Goal: Task Accomplishment & Management: Manage account settings

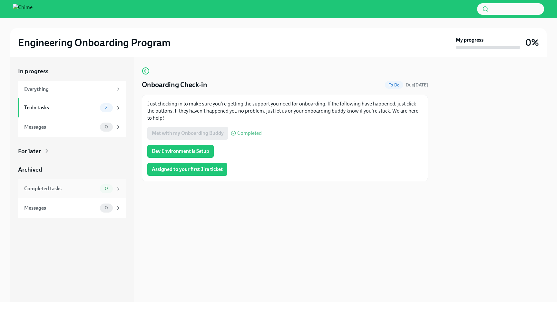
click at [84, 189] on div "Completed tasks" at bounding box center [60, 188] width 73 height 7
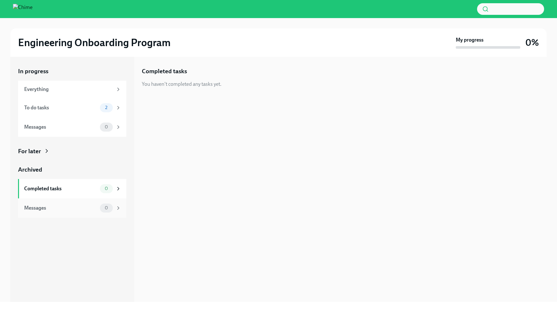
click at [80, 204] on div "Messages 0" at bounding box center [72, 207] width 97 height 9
click at [88, 130] on div "Messages" at bounding box center [60, 126] width 73 height 7
click at [79, 110] on div "To do tasks" at bounding box center [60, 107] width 73 height 7
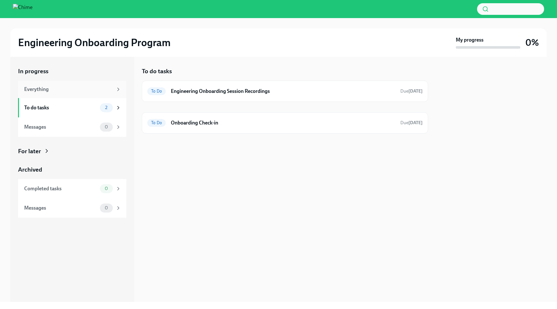
click at [79, 90] on div "Everything" at bounding box center [68, 89] width 89 height 7
click at [183, 124] on h6 "Onboarding Check-in" at bounding box center [283, 122] width 224 height 7
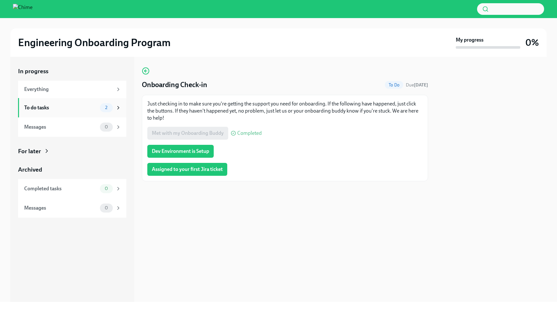
click at [81, 106] on div "To do tasks" at bounding box center [60, 107] width 73 height 7
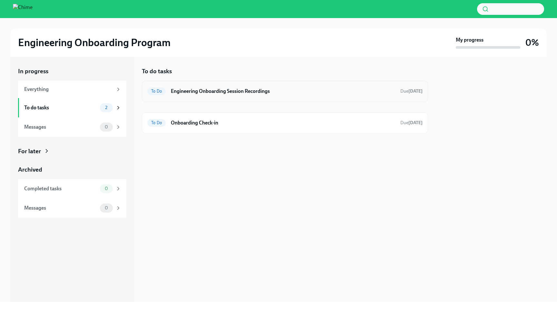
click at [197, 87] on div "To Do Engineering Onboarding Session Recordings Due [DATE]" at bounding box center [284, 91] width 275 height 10
